Goal: Information Seeking & Learning: Learn about a topic

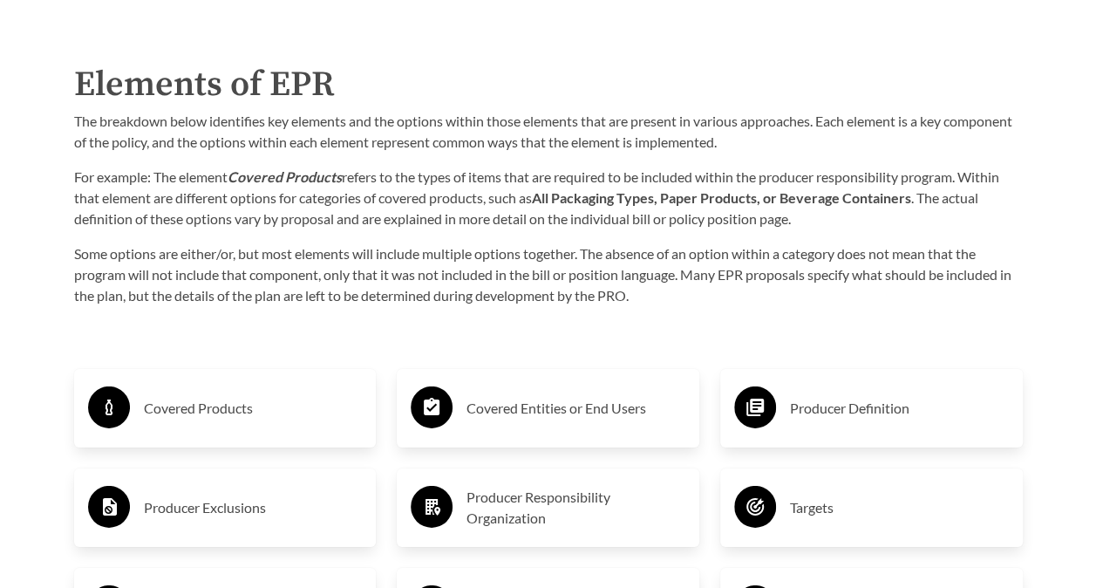
scroll to position [2615, 0]
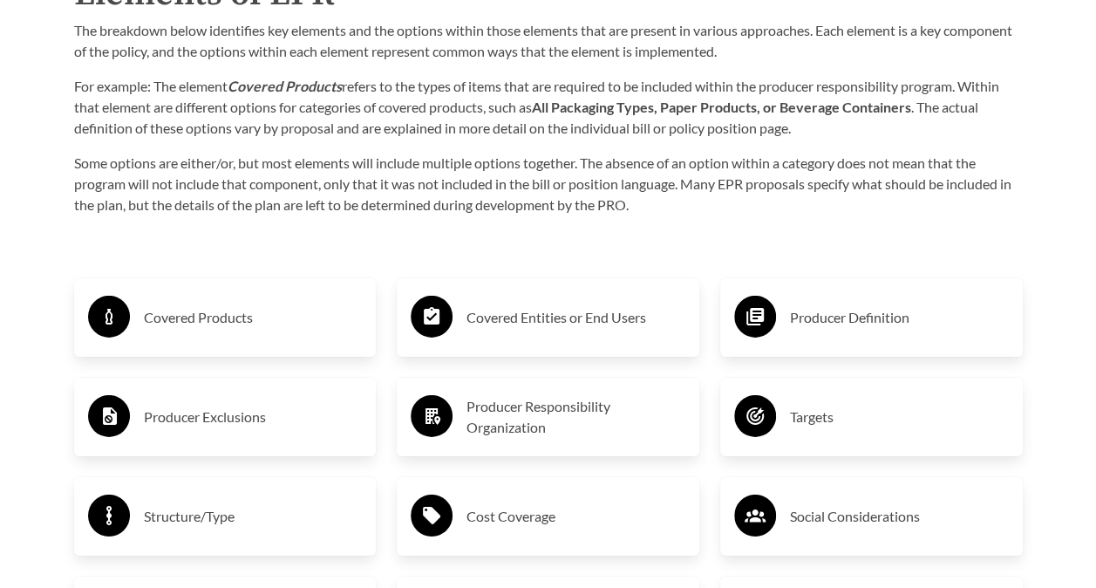
click at [285, 411] on h3 "Producer Exclusions" at bounding box center [253, 417] width 219 height 28
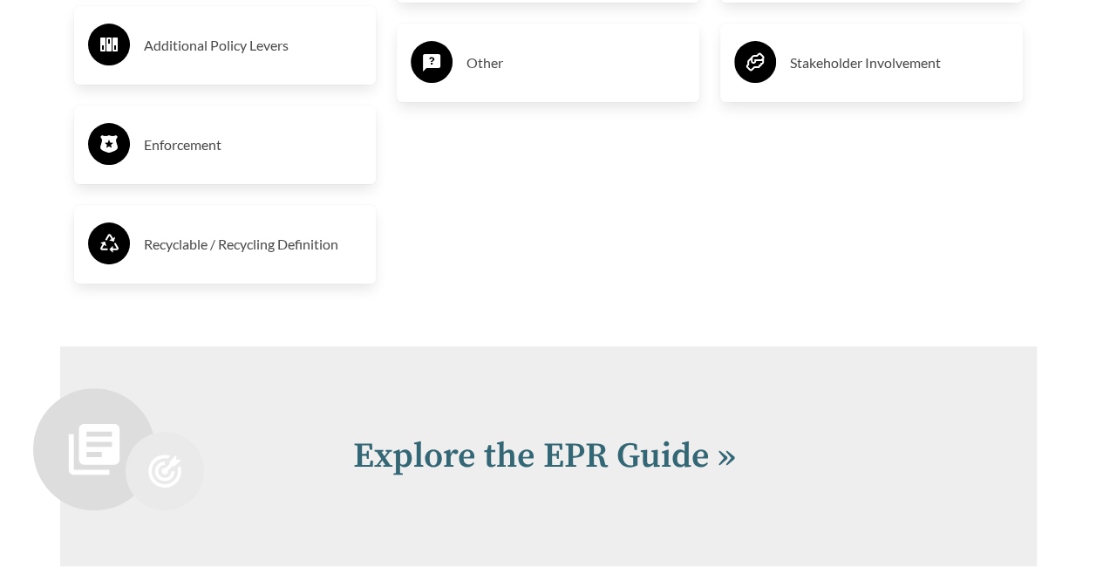
scroll to position [3400, 0]
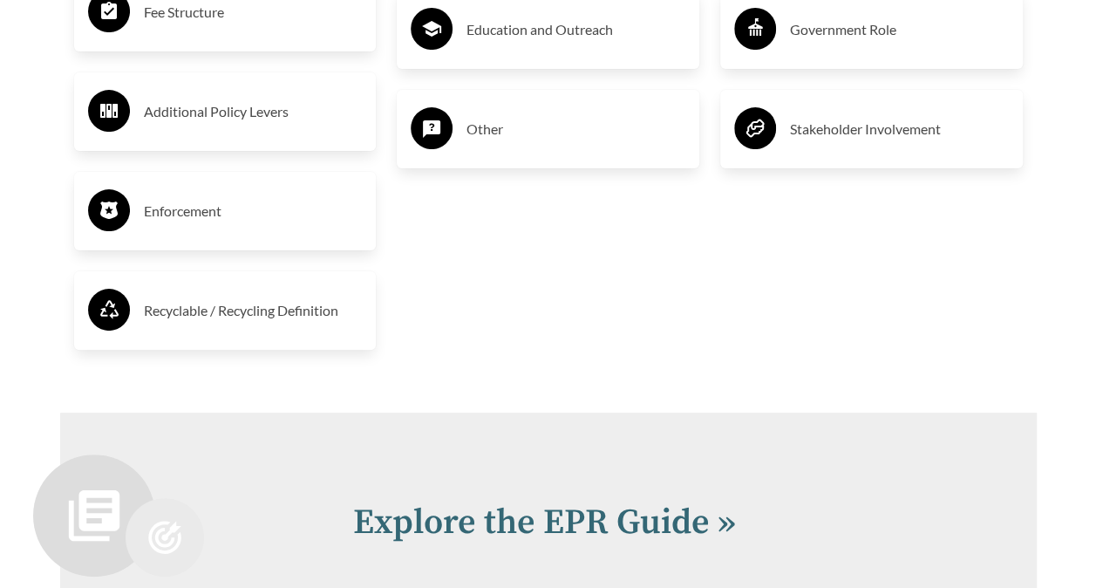
click at [223, 212] on h3 "Enforcement" at bounding box center [253, 211] width 219 height 28
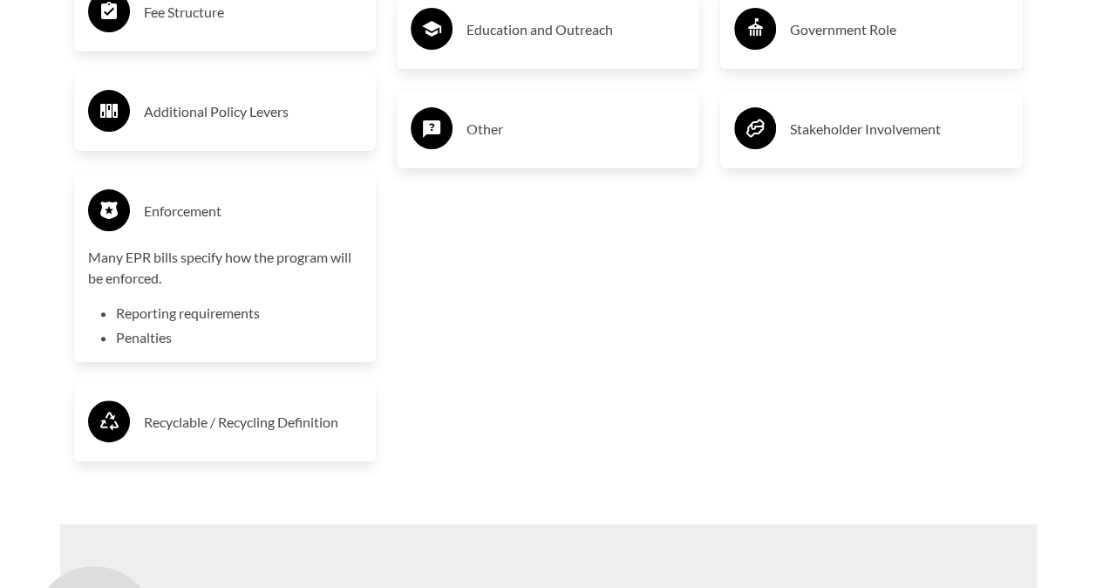
click at [204, 20] on h3 "Fee Structure" at bounding box center [253, 12] width 219 height 28
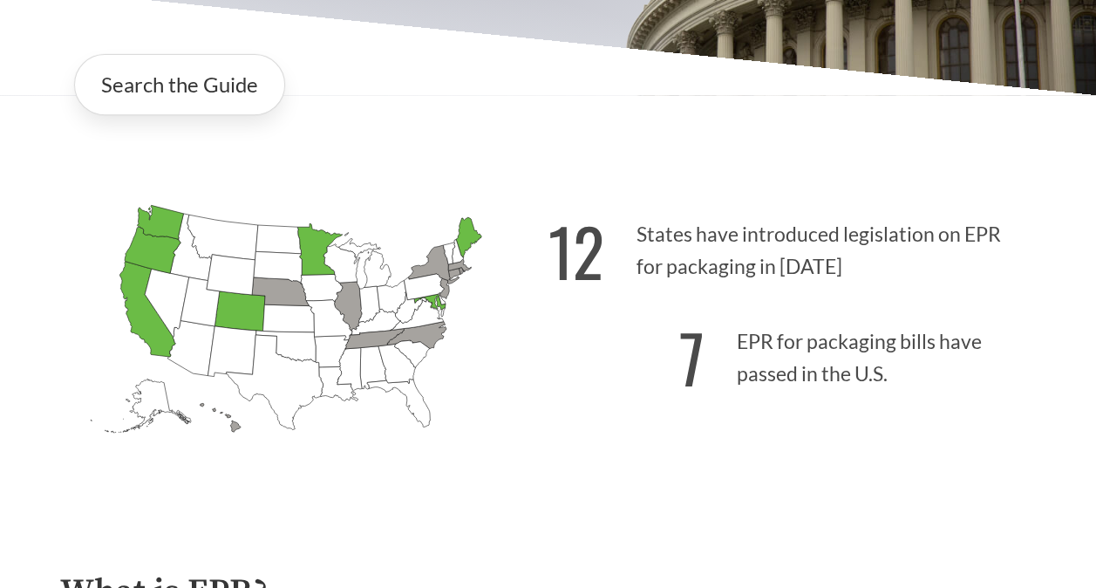
scroll to position [0, 0]
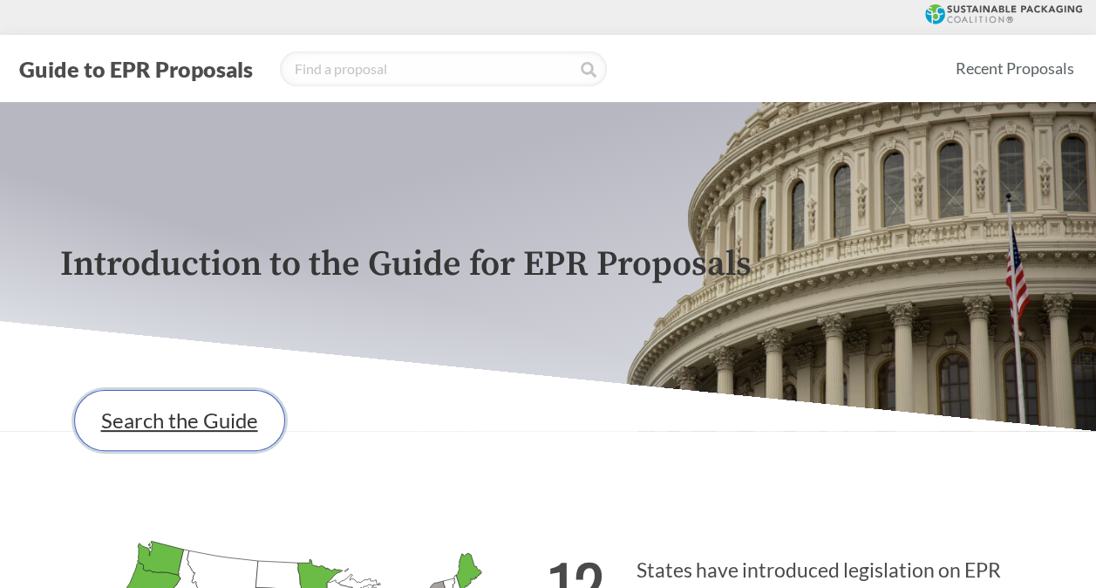
click at [185, 424] on link "Search the Guide" at bounding box center [179, 420] width 211 height 61
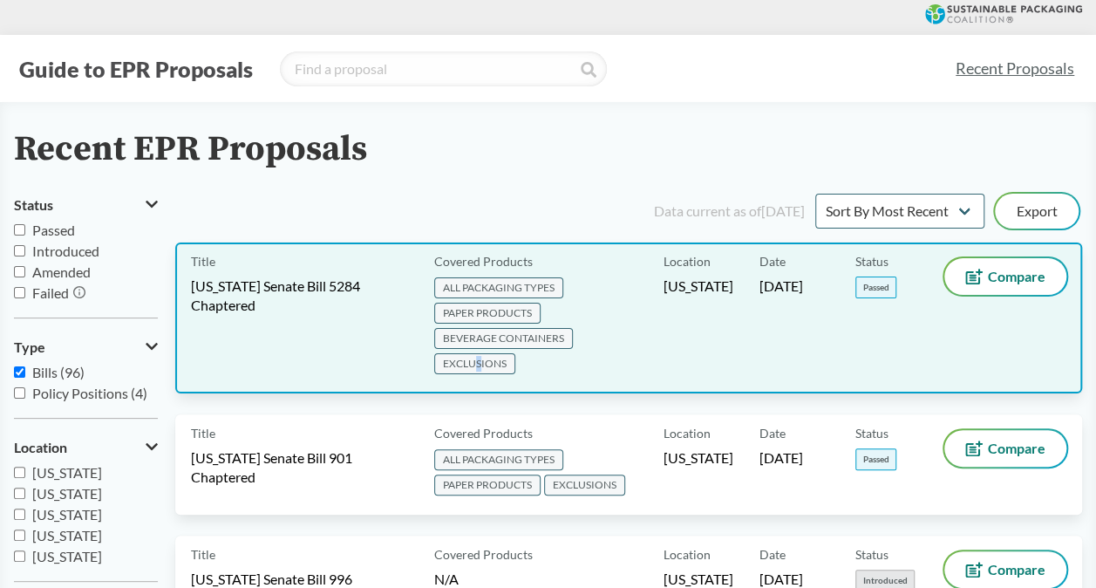
click at [476, 363] on span "EXCLUSIONS" at bounding box center [474, 363] width 81 height 21
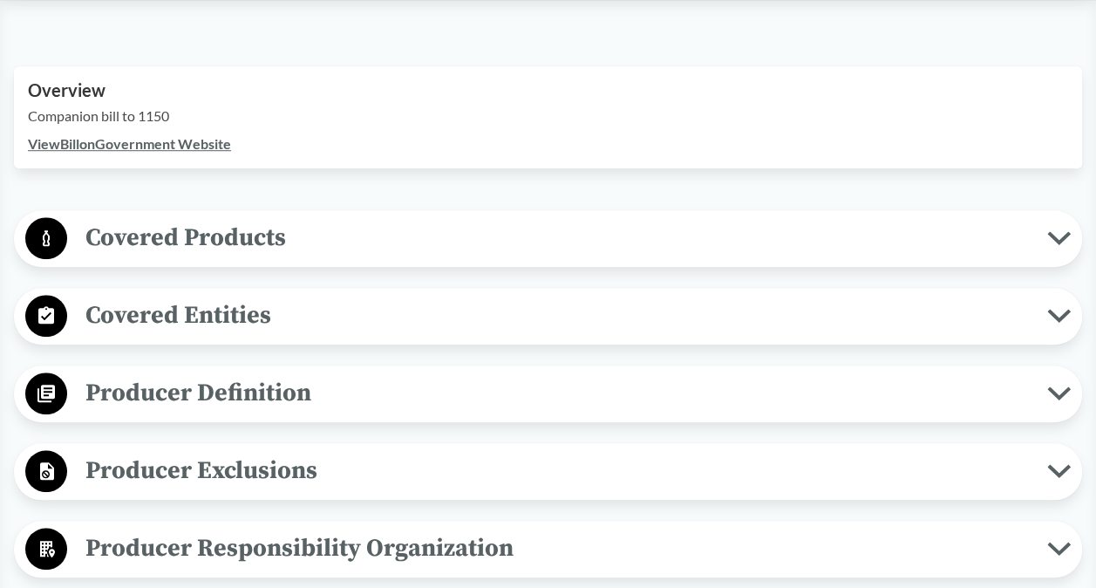
scroll to position [610, 0]
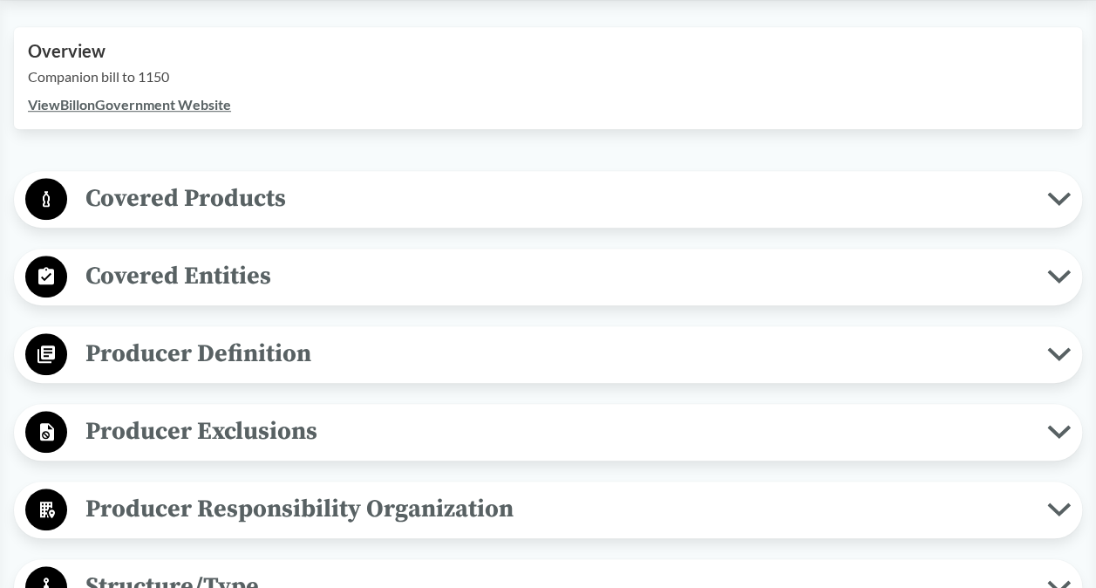
click at [1061, 274] on icon at bounding box center [1059, 276] width 24 height 14
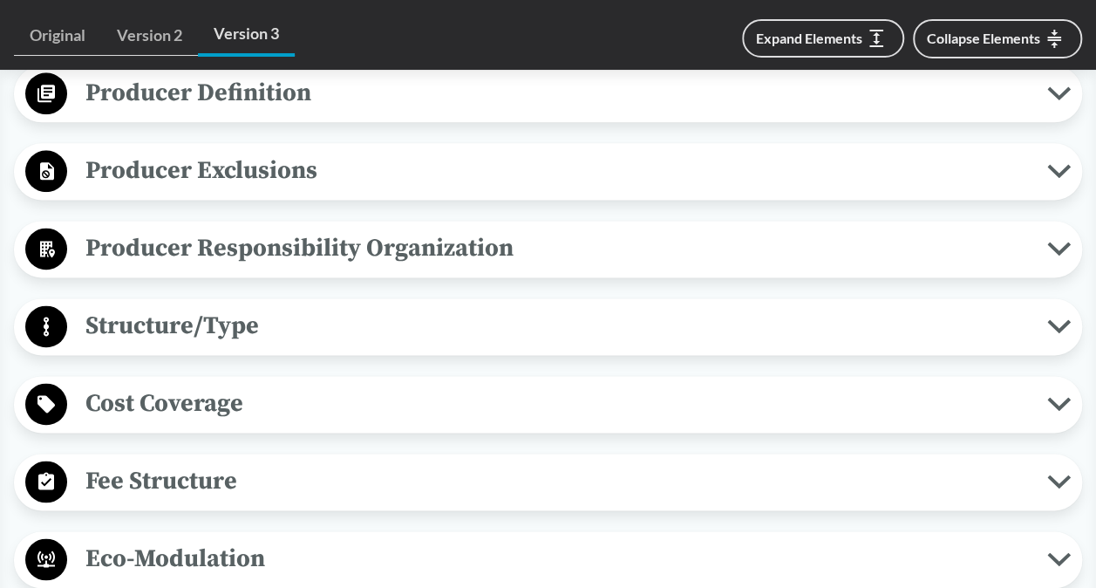
scroll to position [1046, 0]
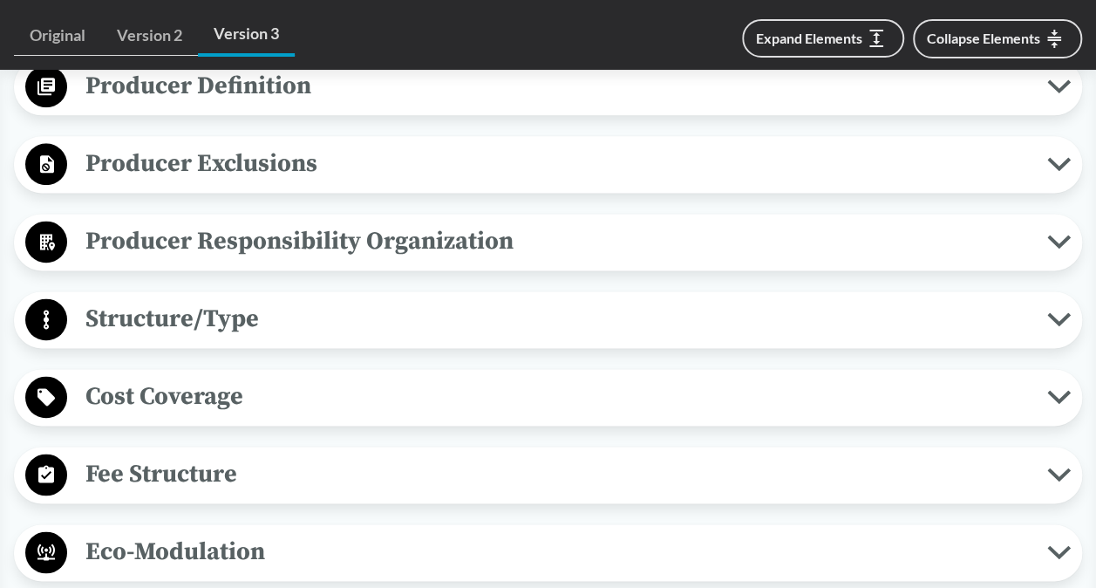
click at [1051, 239] on icon at bounding box center [1059, 241] width 24 height 14
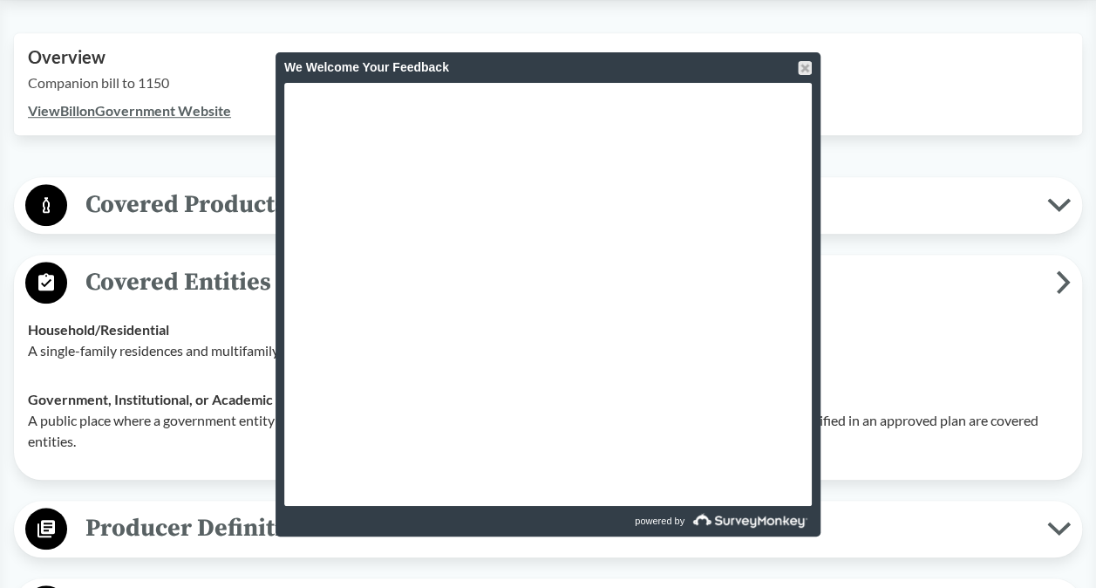
scroll to position [174, 0]
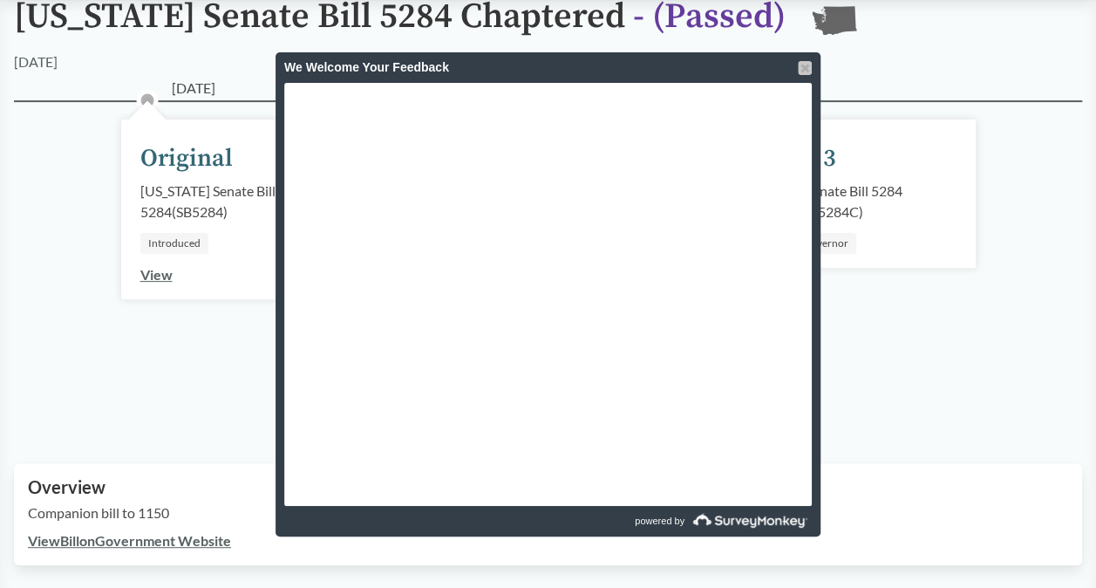
click at [802, 68] on div at bounding box center [805, 68] width 14 height 14
